Goal: Check status: Check status

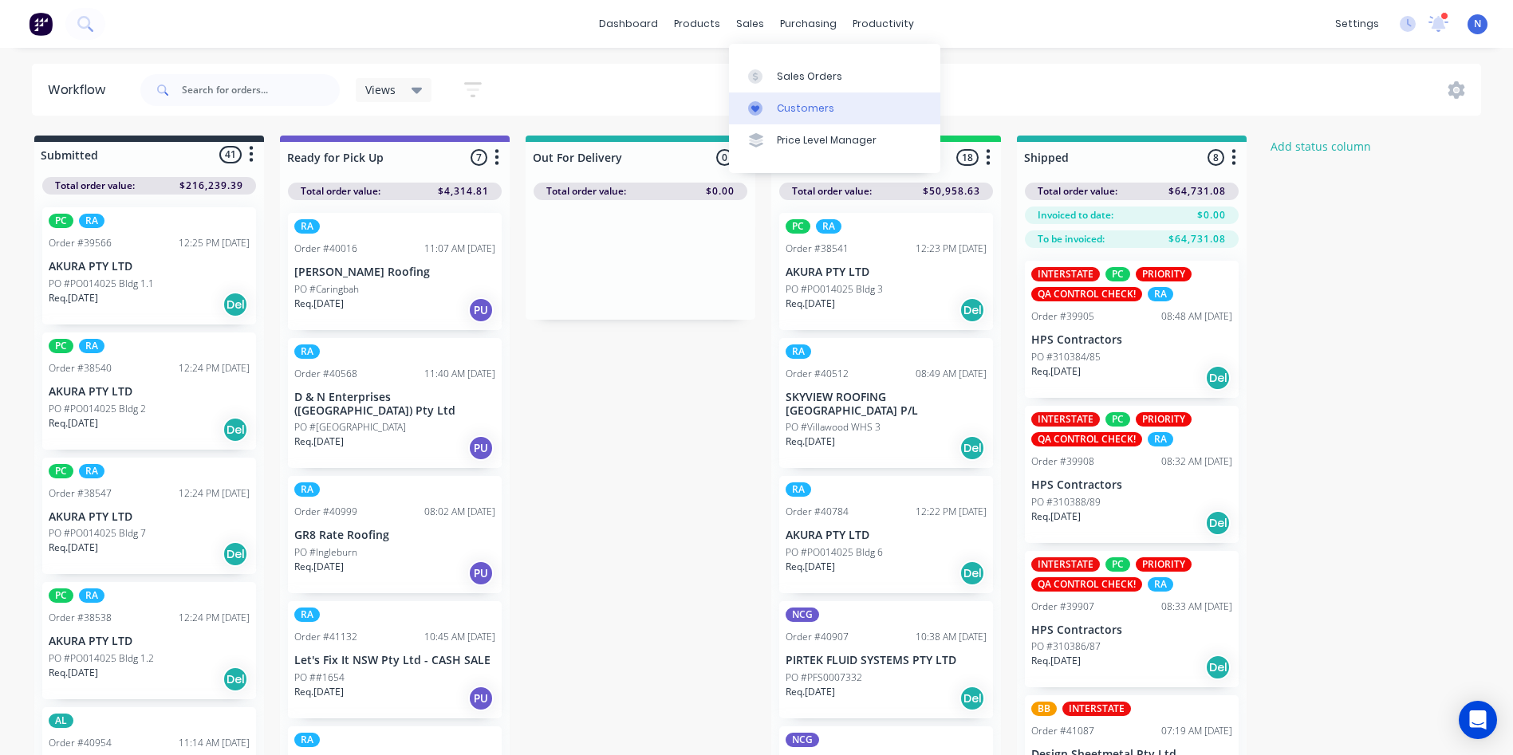
click at [739, 22] on div "sales" at bounding box center [750, 24] width 44 height 24
click at [791, 80] on div "Sales Orders" at bounding box center [809, 76] width 65 height 14
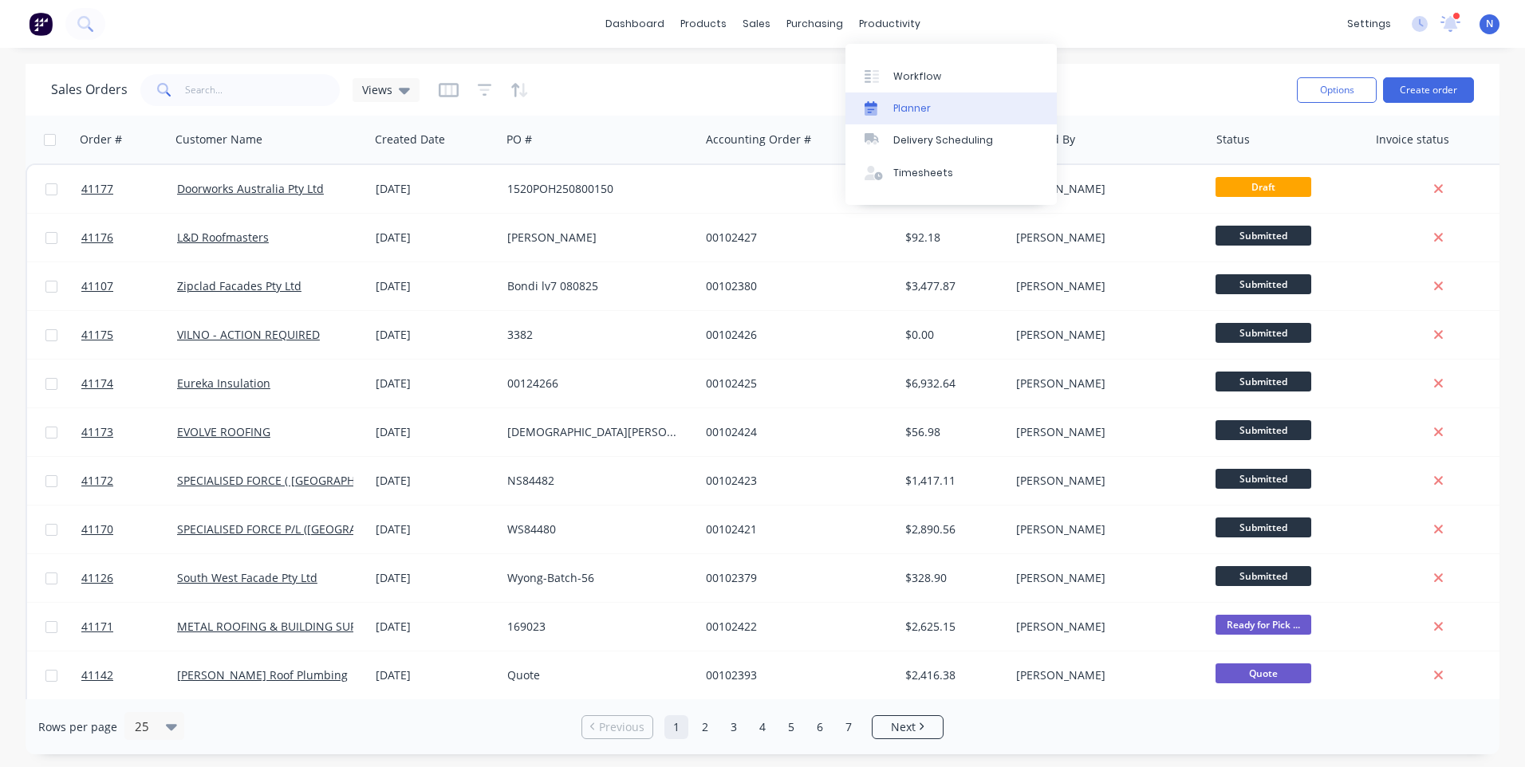
drag, startPoint x: 878, startPoint y: 32, endPoint x: 949, endPoint y: 104, distance: 101.5
click at [879, 32] on div "productivity" at bounding box center [889, 24] width 77 height 24
drag, startPoint x: 949, startPoint y: 104, endPoint x: 877, endPoint y: 26, distance: 106.7
click at [878, 22] on div "productivity" at bounding box center [889, 24] width 77 height 24
click at [913, 74] on div "Workflow" at bounding box center [917, 76] width 48 height 14
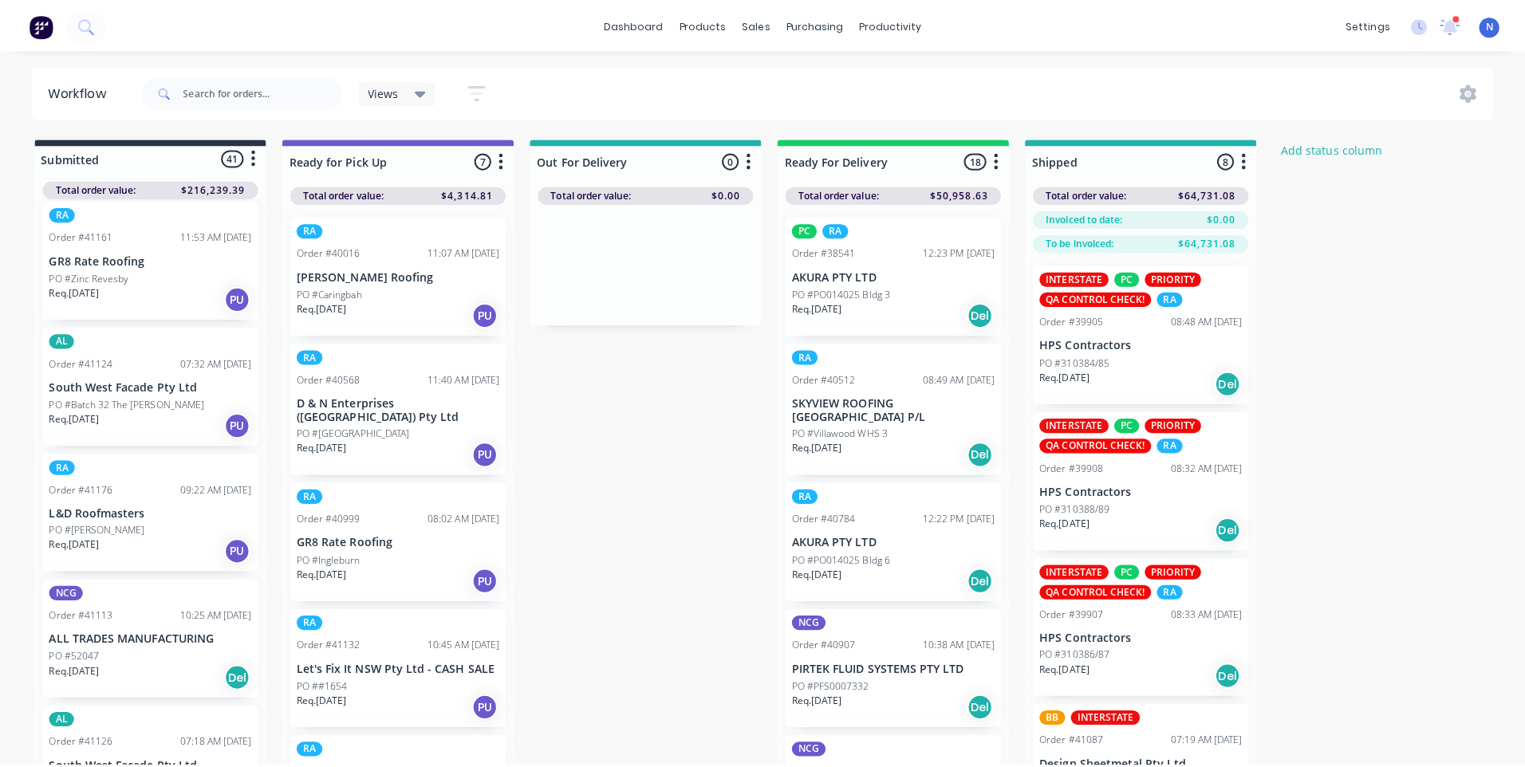
scroll to position [3900, 0]
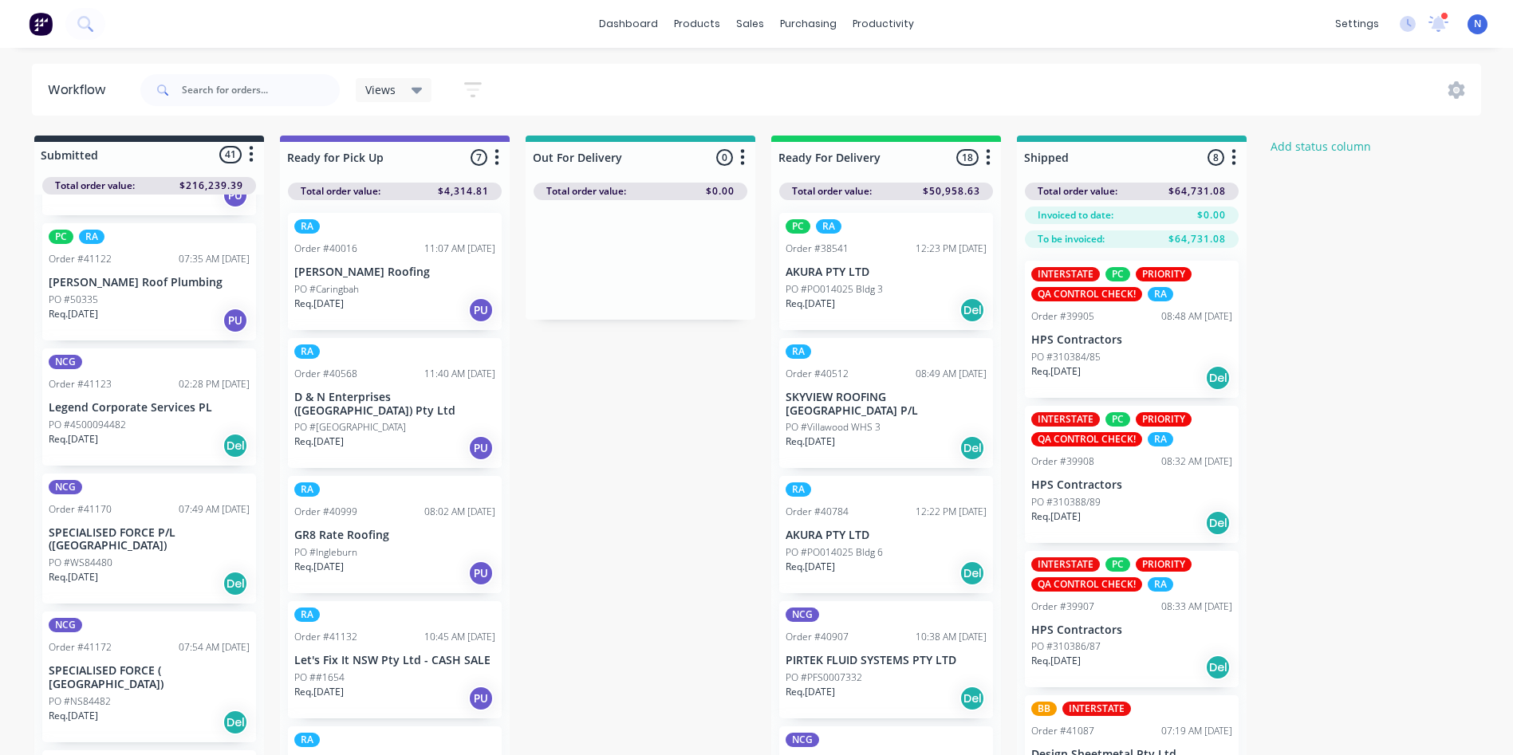
click at [100, 526] on p "SPECIALISED FORCE P/L ([GEOGRAPHIC_DATA])" at bounding box center [149, 539] width 201 height 27
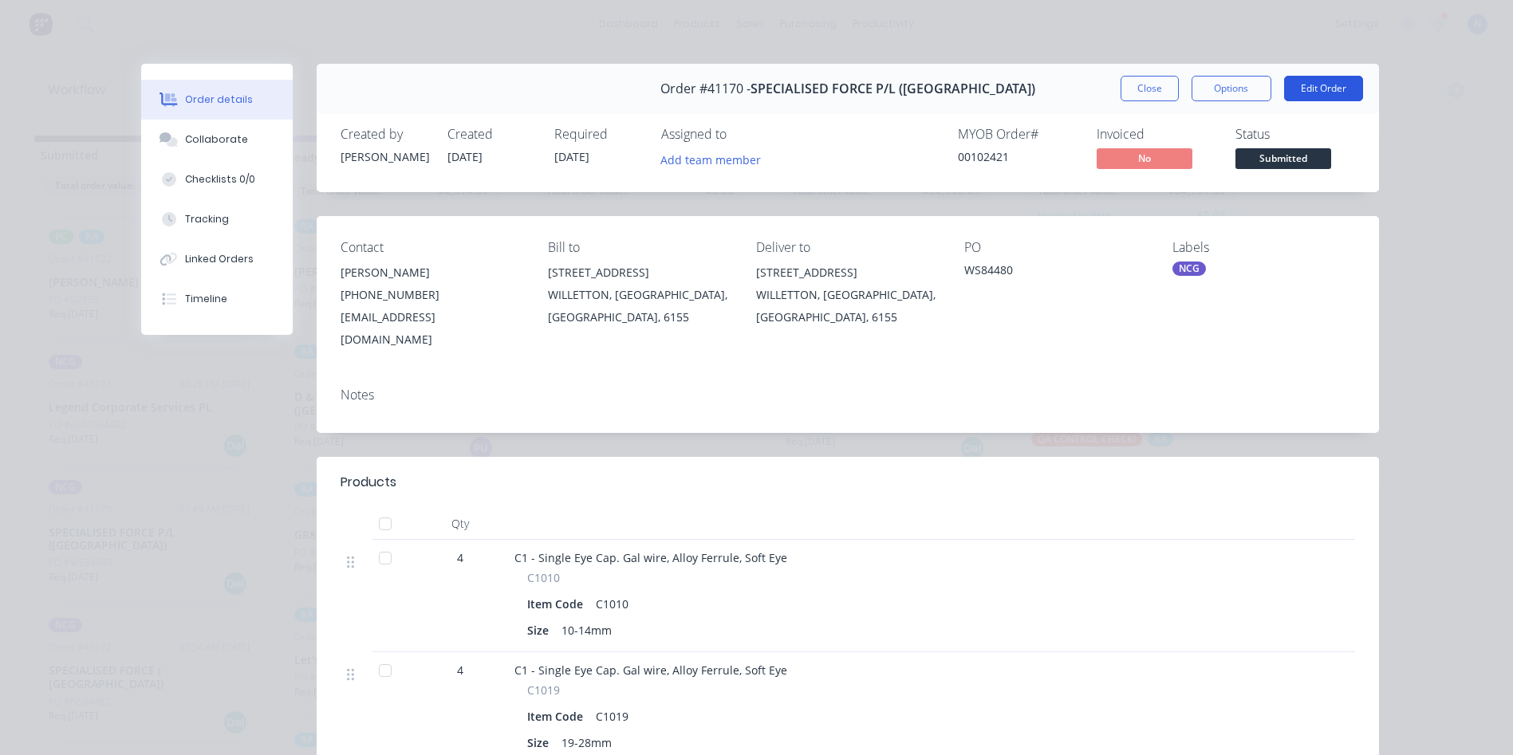
click at [1325, 85] on button "Edit Order" at bounding box center [1323, 89] width 79 height 26
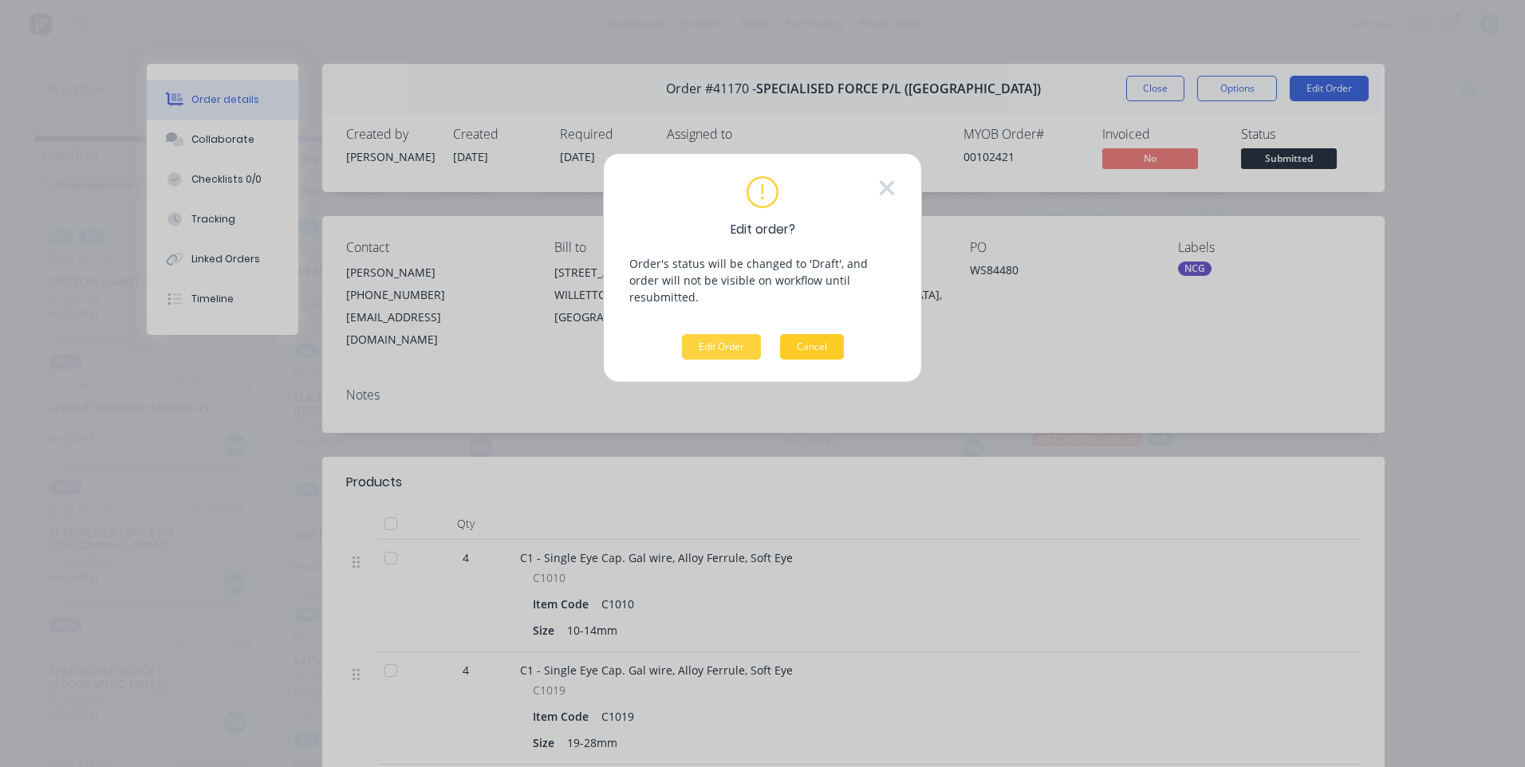
click at [837, 334] on button "Cancel" at bounding box center [812, 347] width 64 height 26
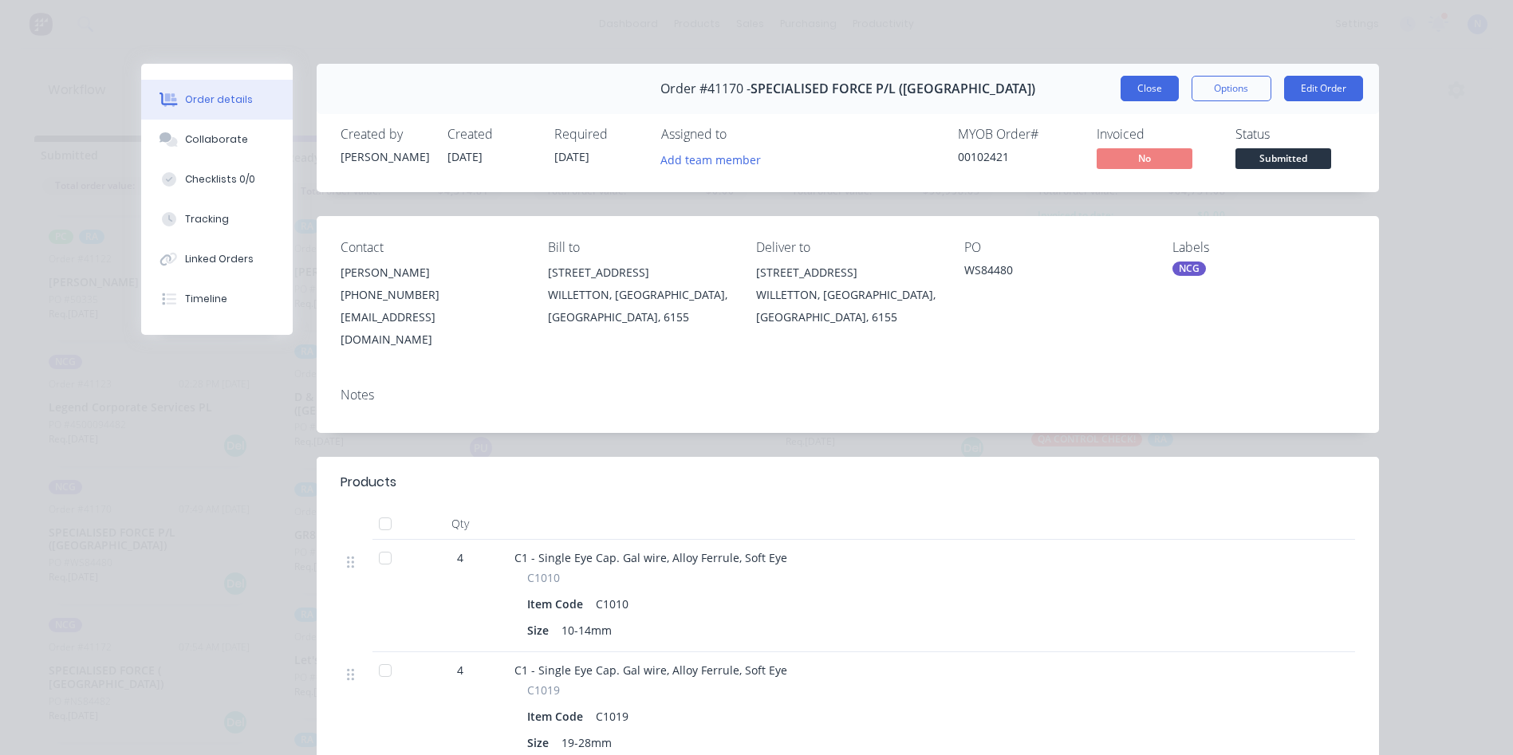
click at [1143, 92] on button "Close" at bounding box center [1149, 89] width 58 height 26
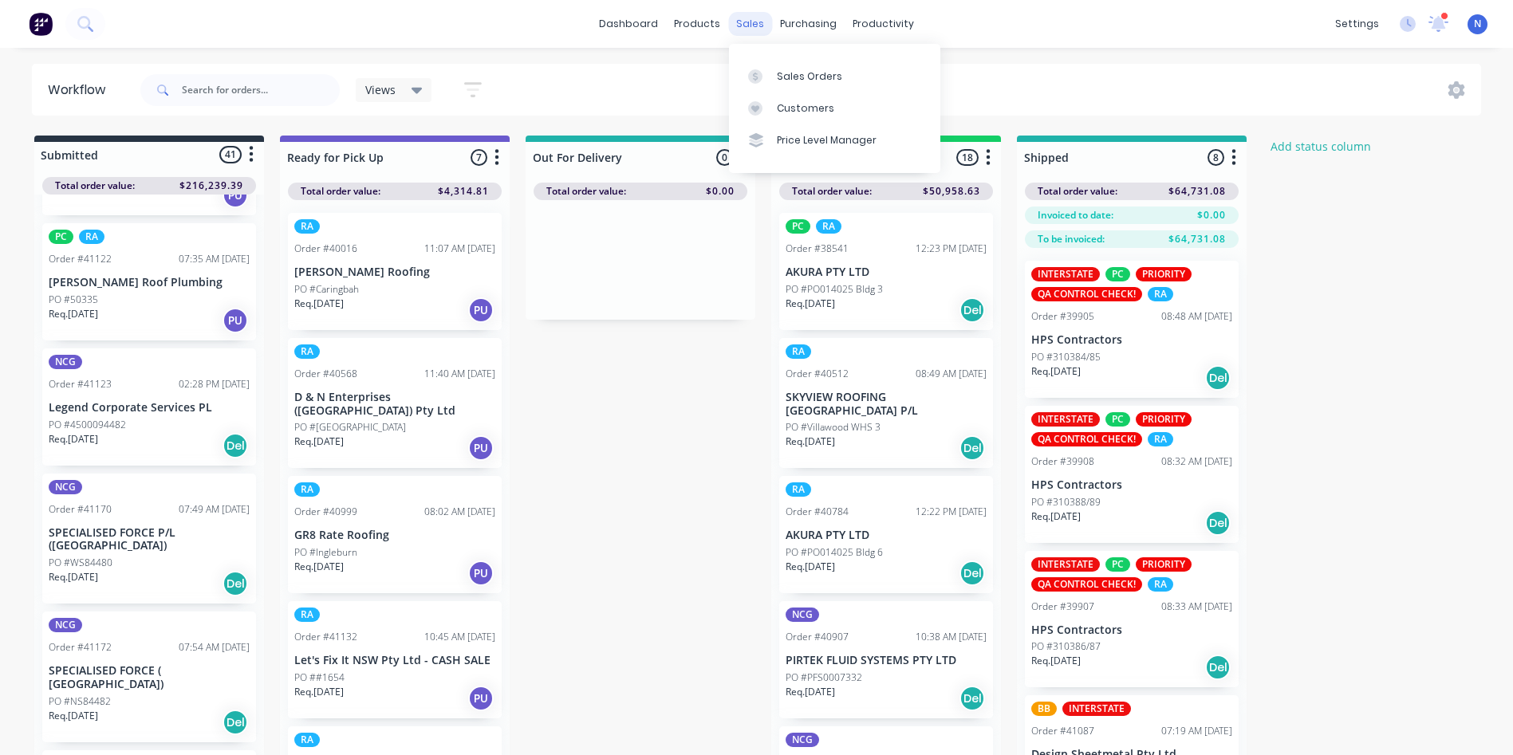
click at [750, 22] on div "sales" at bounding box center [750, 24] width 44 height 24
click at [818, 70] on div "Sales Orders" at bounding box center [809, 76] width 65 height 14
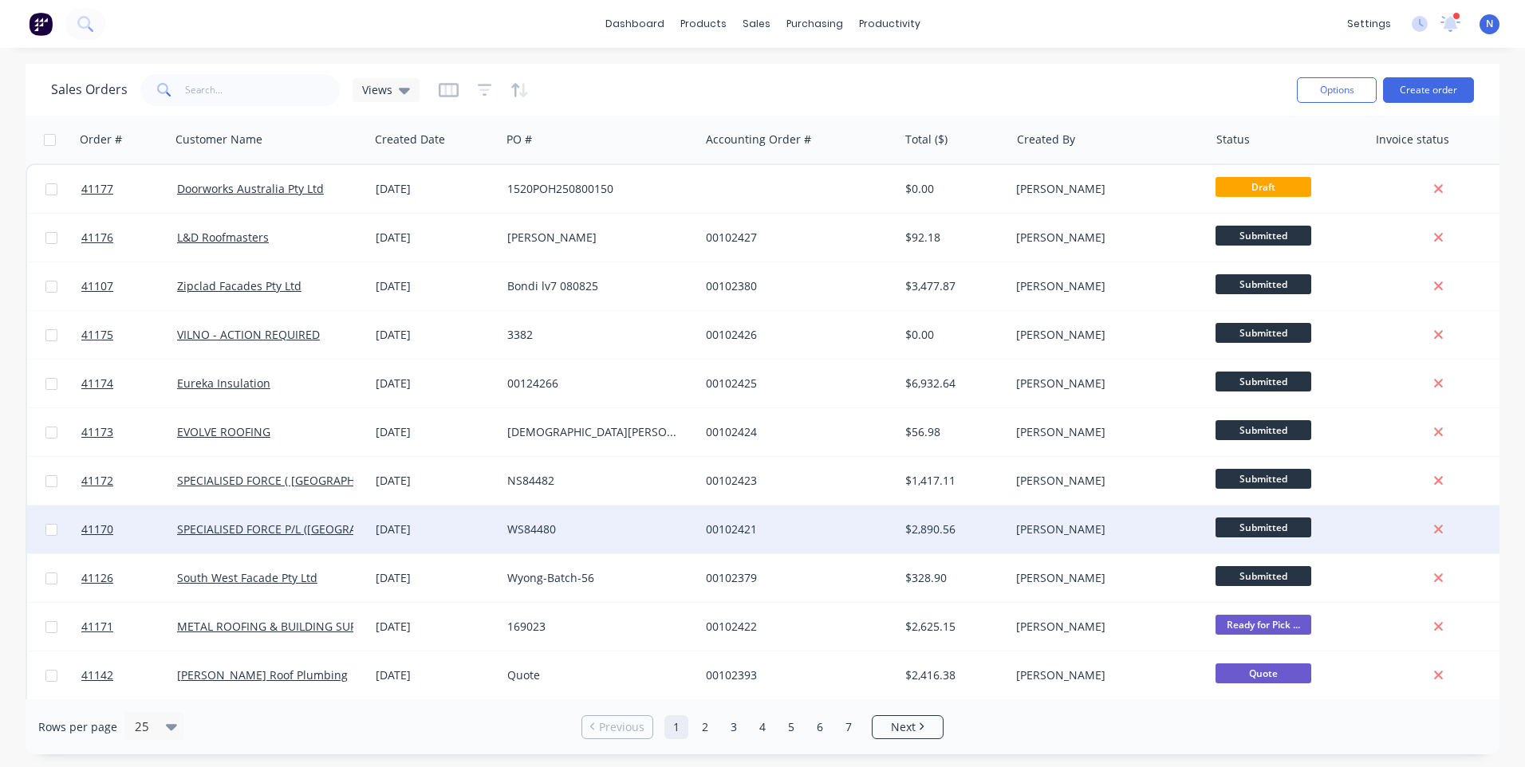
click at [620, 549] on div "WS84480" at bounding box center [600, 530] width 199 height 48
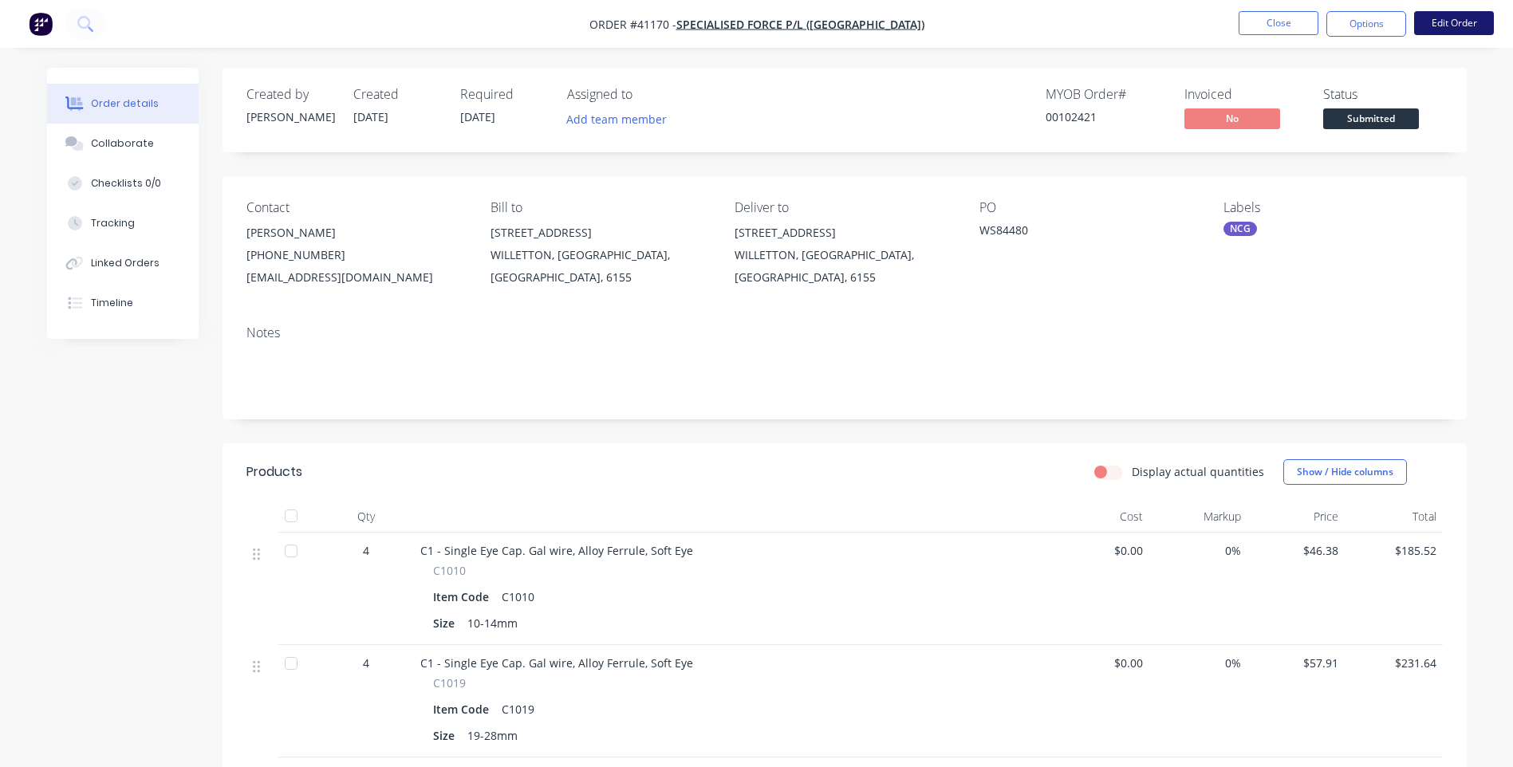
click at [1438, 17] on button "Edit Order" at bounding box center [1454, 23] width 80 height 24
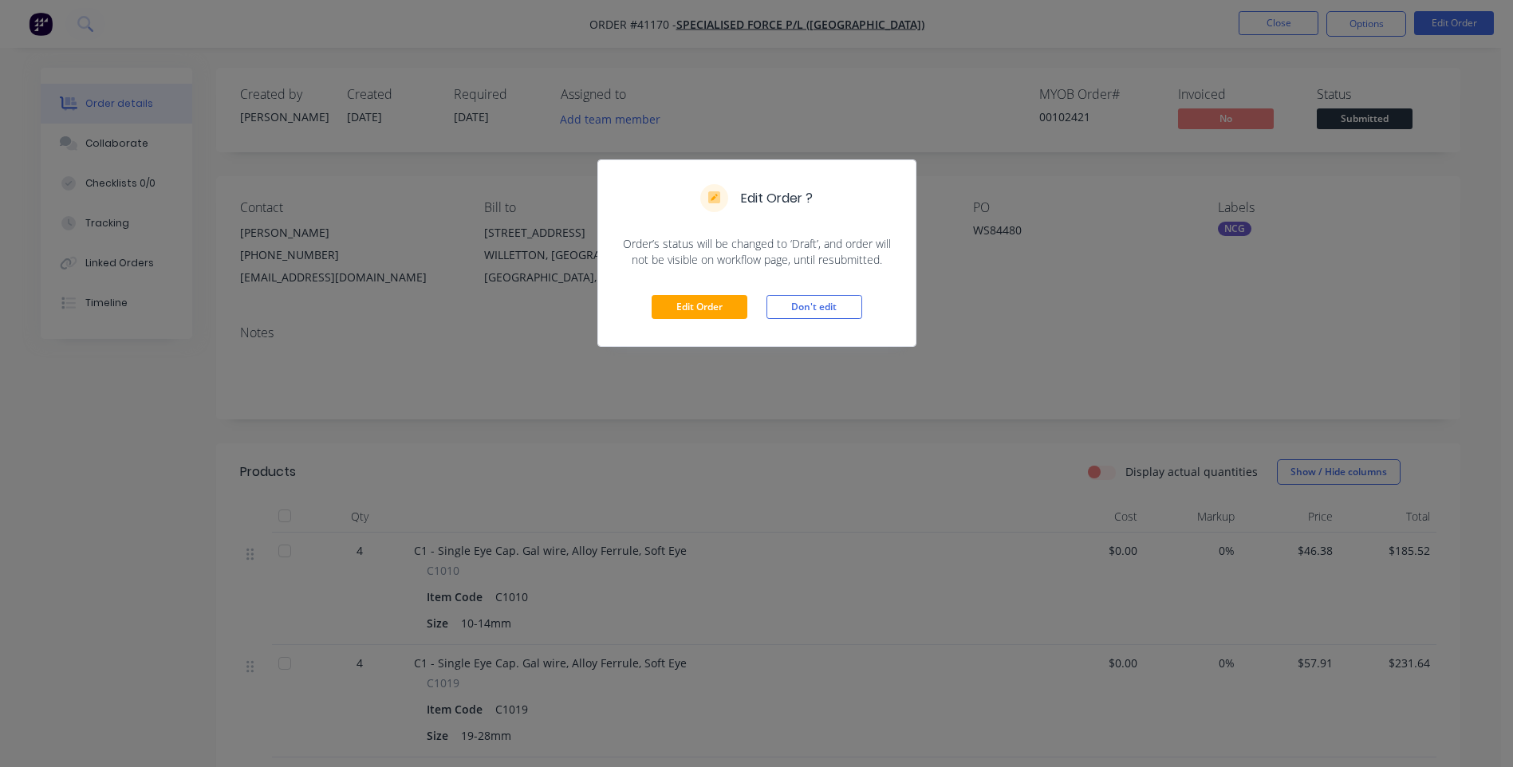
click at [966, 365] on div "Edit Order ? Order’s status will be changed to ‘Draft’, and order will not be v…" at bounding box center [756, 383] width 1513 height 767
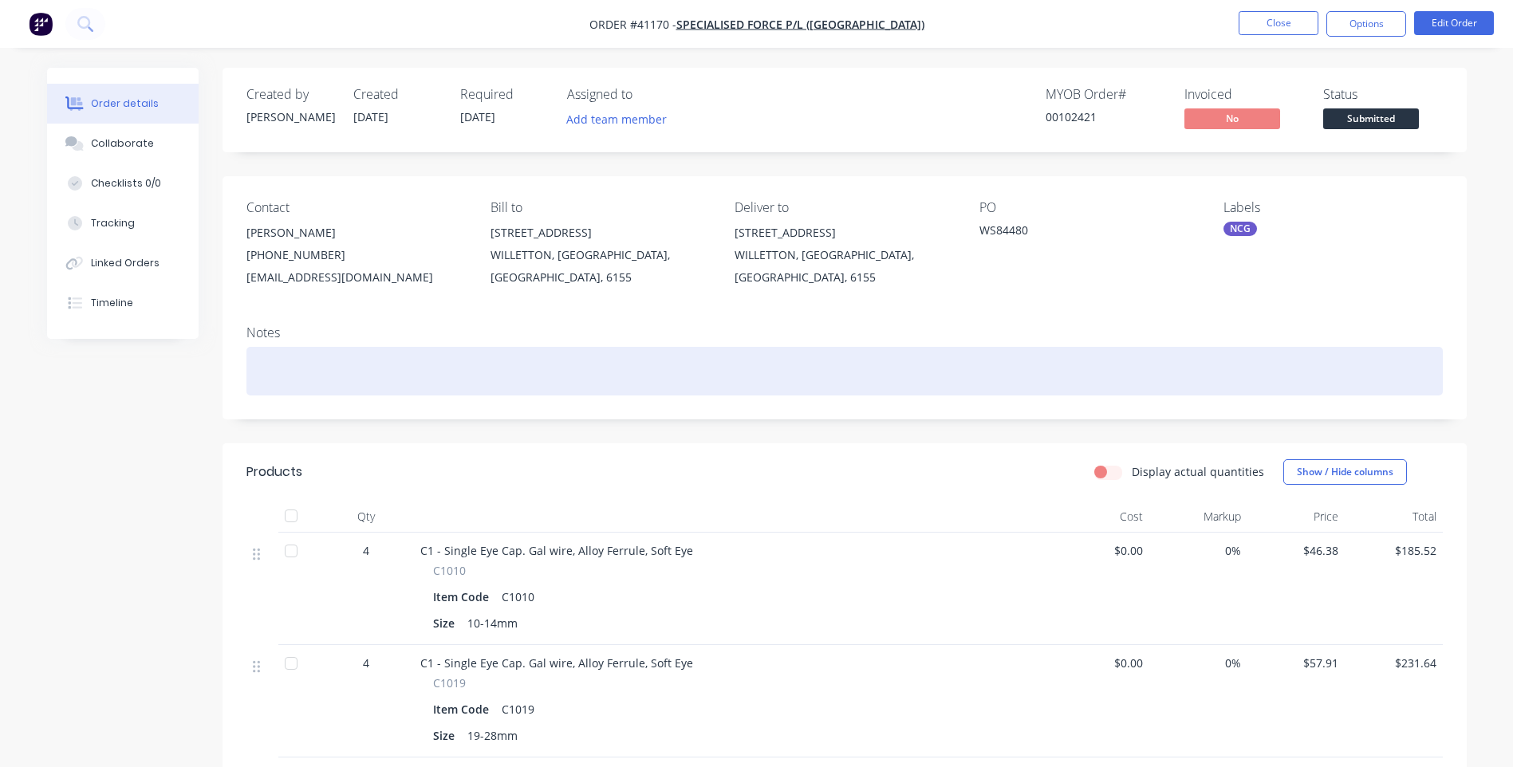
click at [965, 365] on div at bounding box center [844, 371] width 1196 height 49
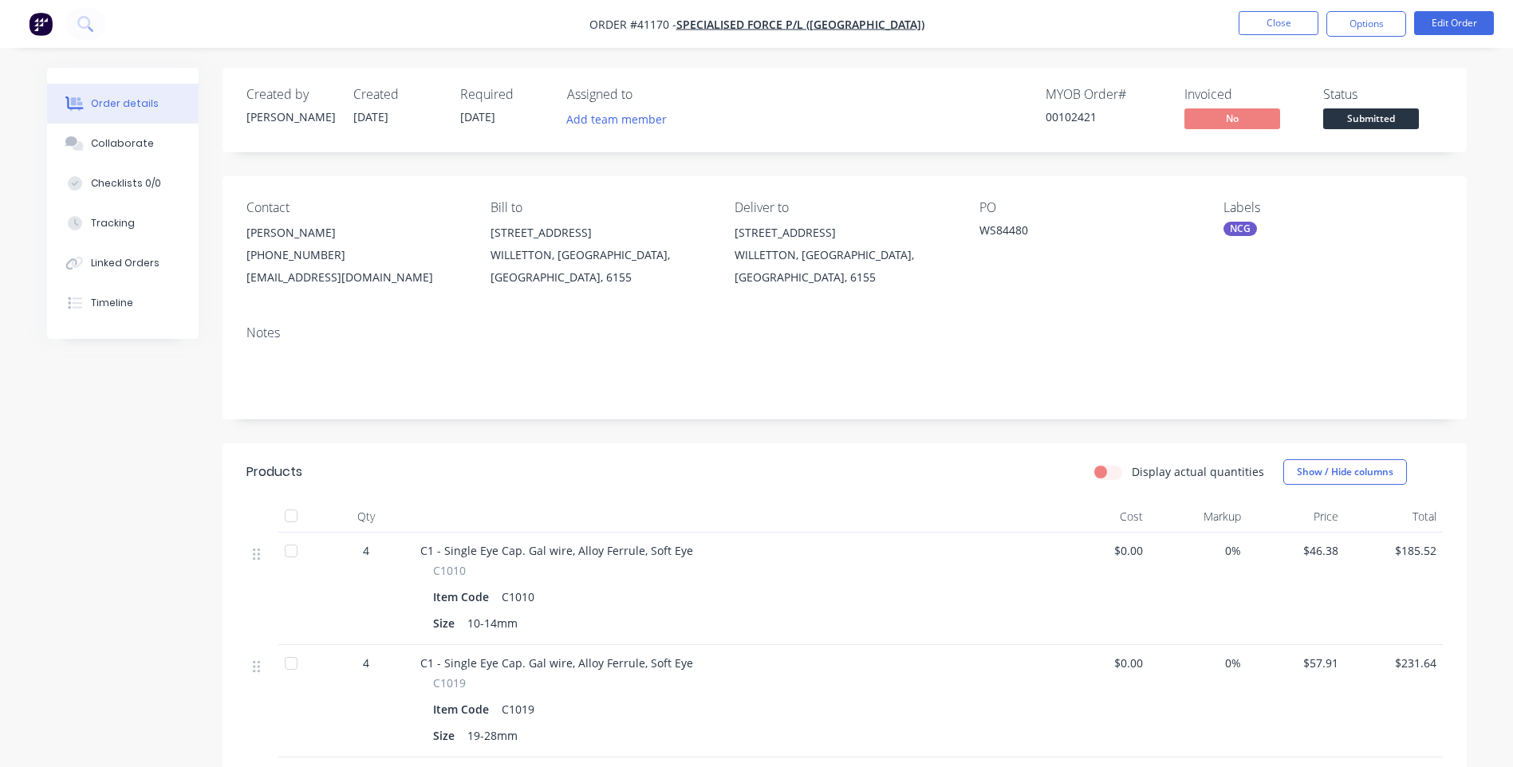
click at [1045, 304] on div "Contact [PERSON_NAME] [PHONE_NUMBER] [EMAIL_ADDRESS][DOMAIN_NAME] Bill to [STRE…" at bounding box center [844, 244] width 1244 height 136
click at [1266, 22] on button "Close" at bounding box center [1278, 23] width 80 height 24
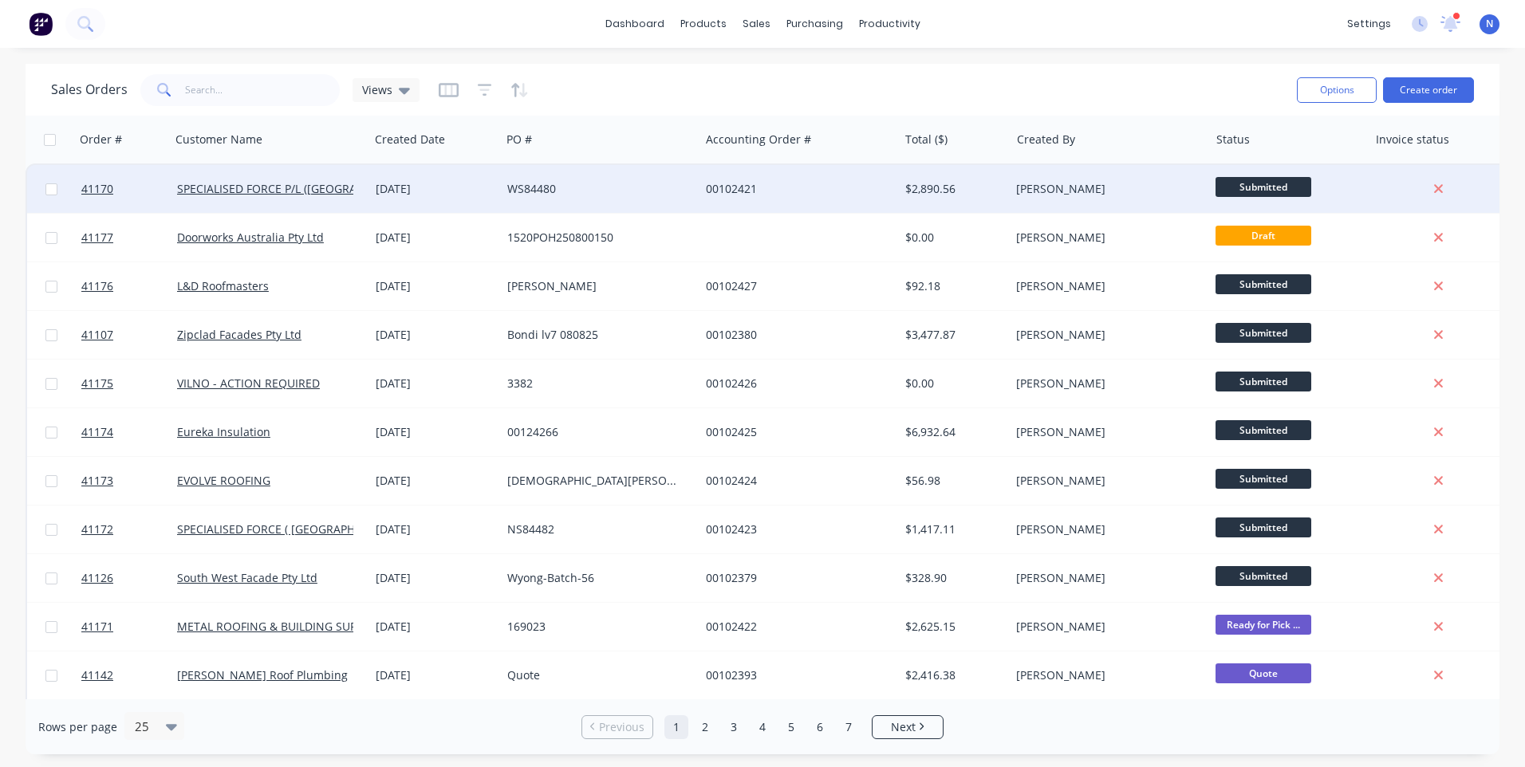
click at [876, 191] on div "00102421" at bounding box center [794, 189] width 177 height 16
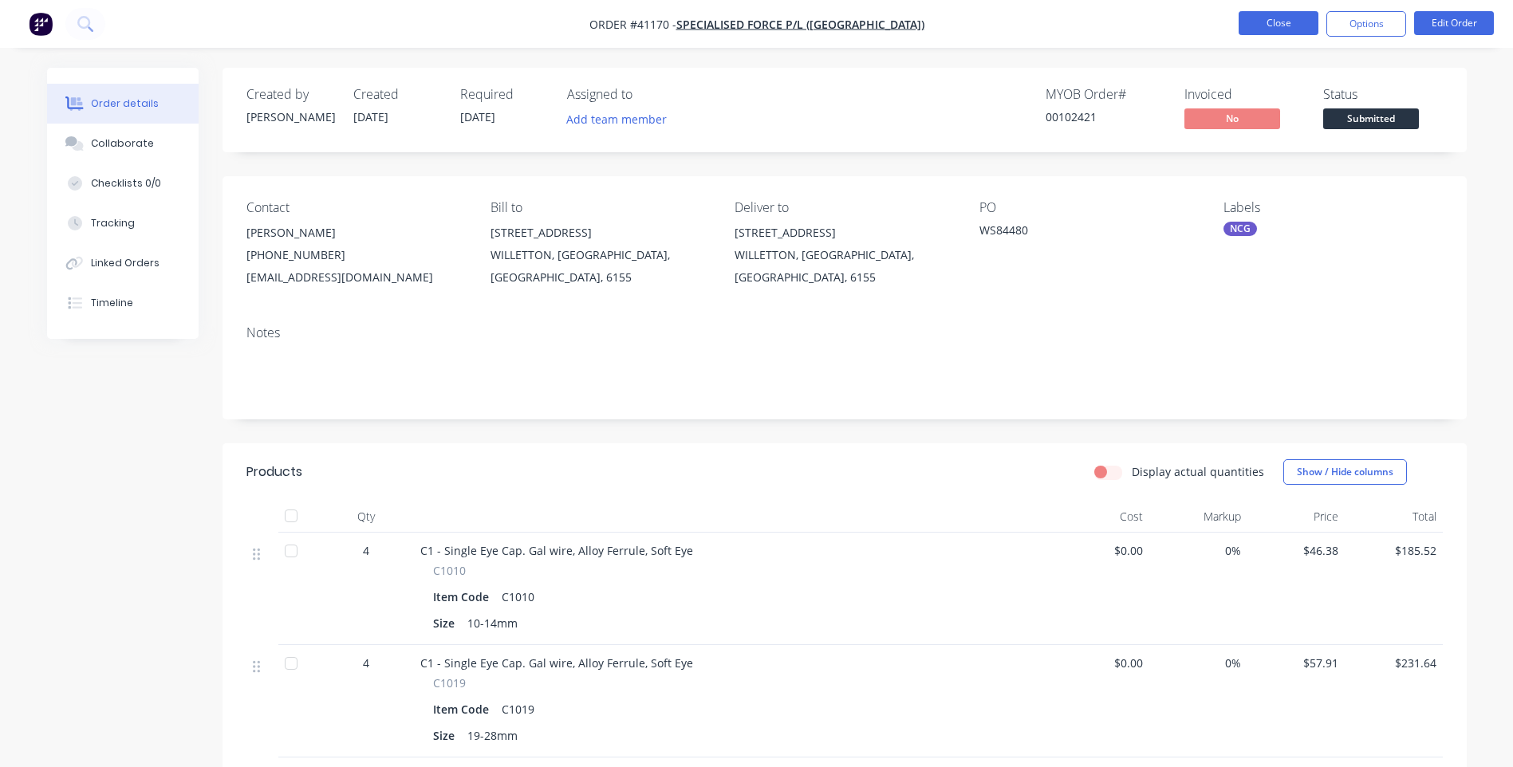
click at [1272, 24] on button "Close" at bounding box center [1278, 23] width 80 height 24
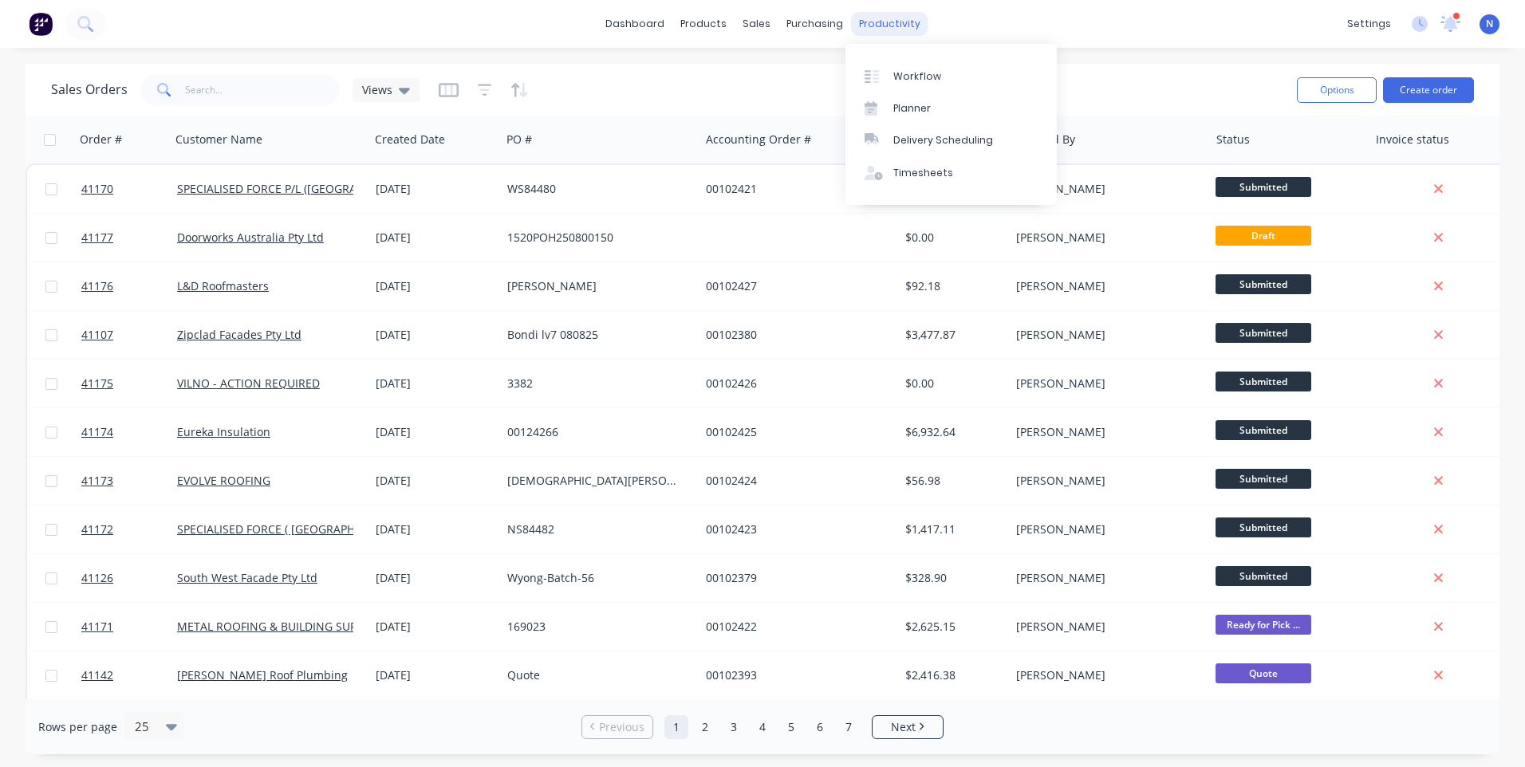
click at [904, 32] on div "productivity" at bounding box center [889, 24] width 77 height 24
click at [901, 78] on div "Workflow" at bounding box center [917, 76] width 48 height 14
